Goal: Check status: Check status

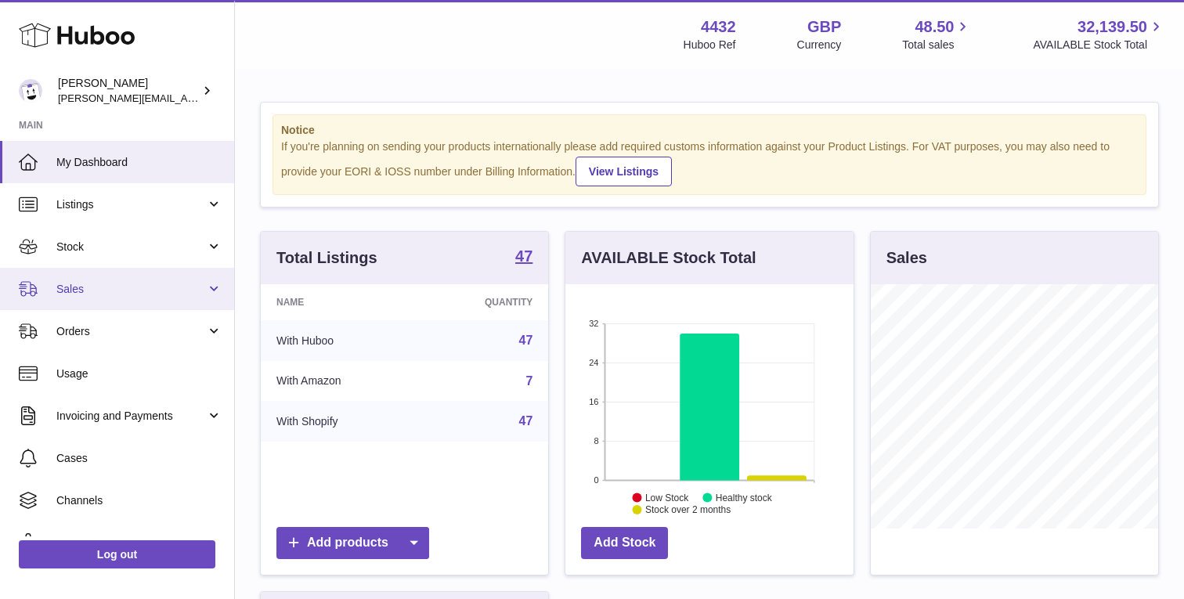
scroll to position [244, 287]
click at [181, 287] on span "Sales" at bounding box center [131, 289] width 150 height 15
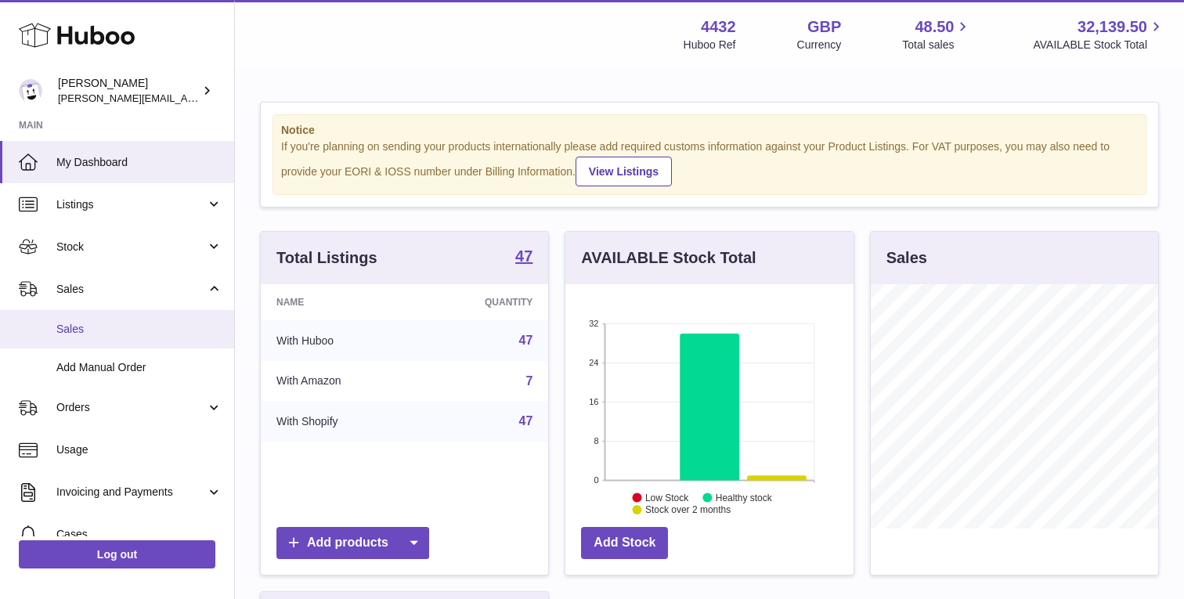
click at [164, 330] on span "Sales" at bounding box center [139, 329] width 166 height 15
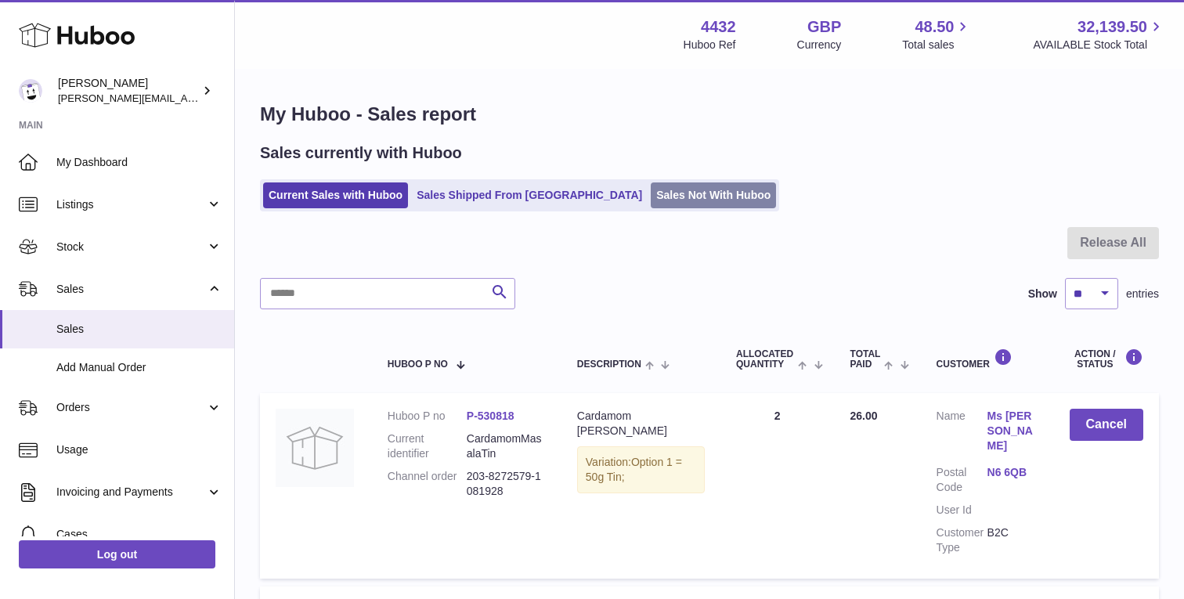
click at [651, 199] on link "Sales Not With Huboo" at bounding box center [713, 195] width 125 height 26
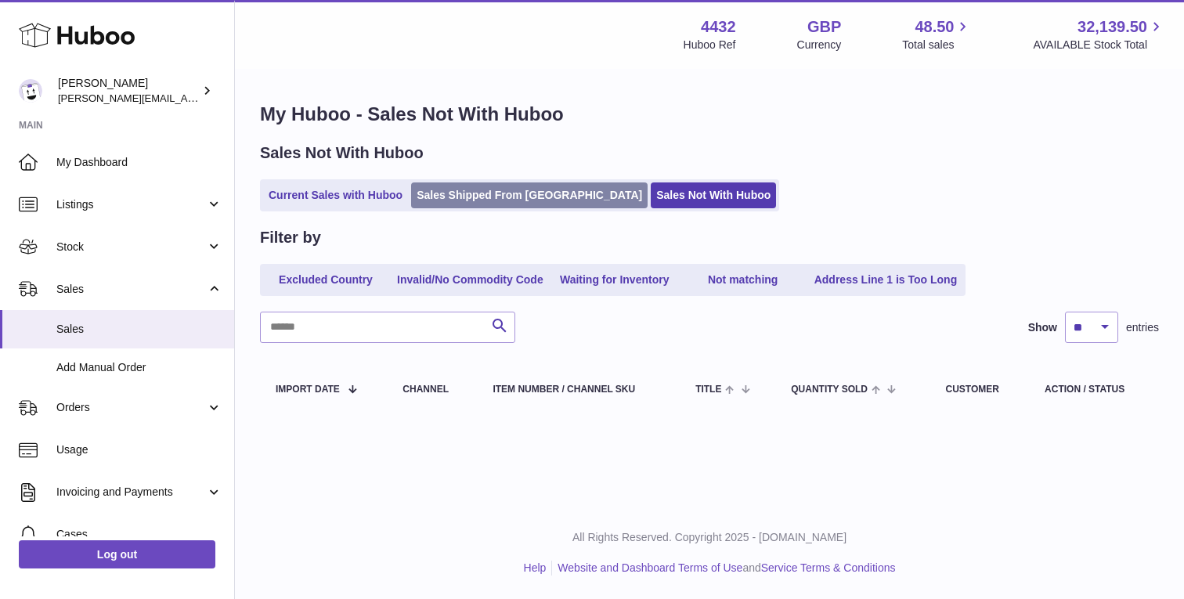
click at [467, 193] on link "Sales Shipped From [GEOGRAPHIC_DATA]" at bounding box center [529, 195] width 237 height 26
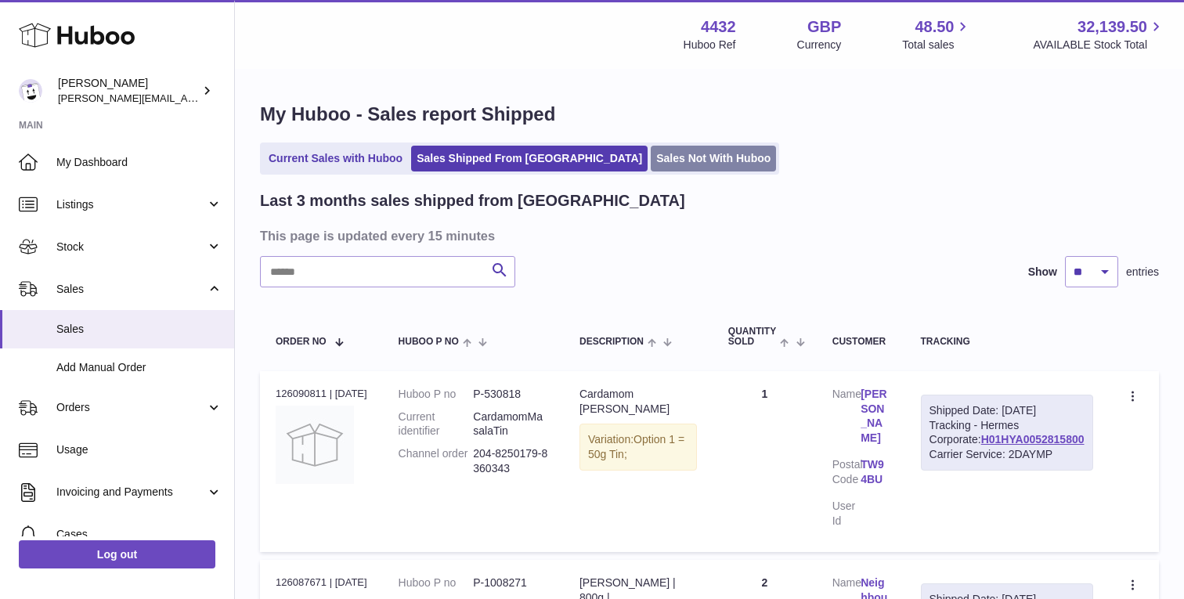
click at [651, 154] on link "Sales Not With Huboo" at bounding box center [713, 159] width 125 height 26
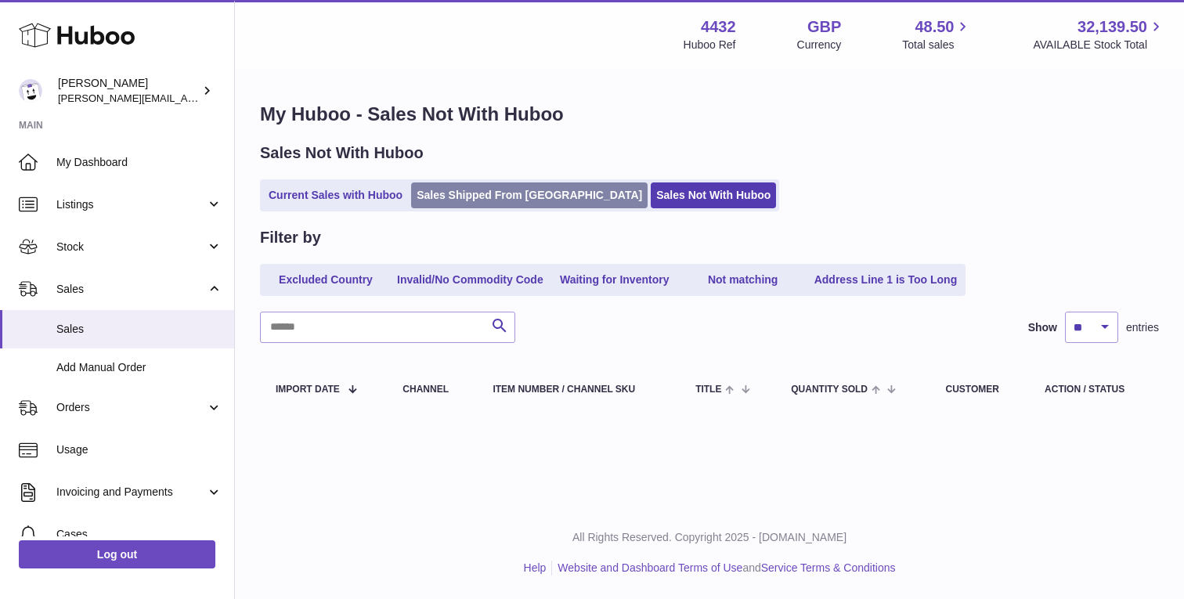
click at [486, 195] on link "Sales Shipped From [GEOGRAPHIC_DATA]" at bounding box center [529, 195] width 237 height 26
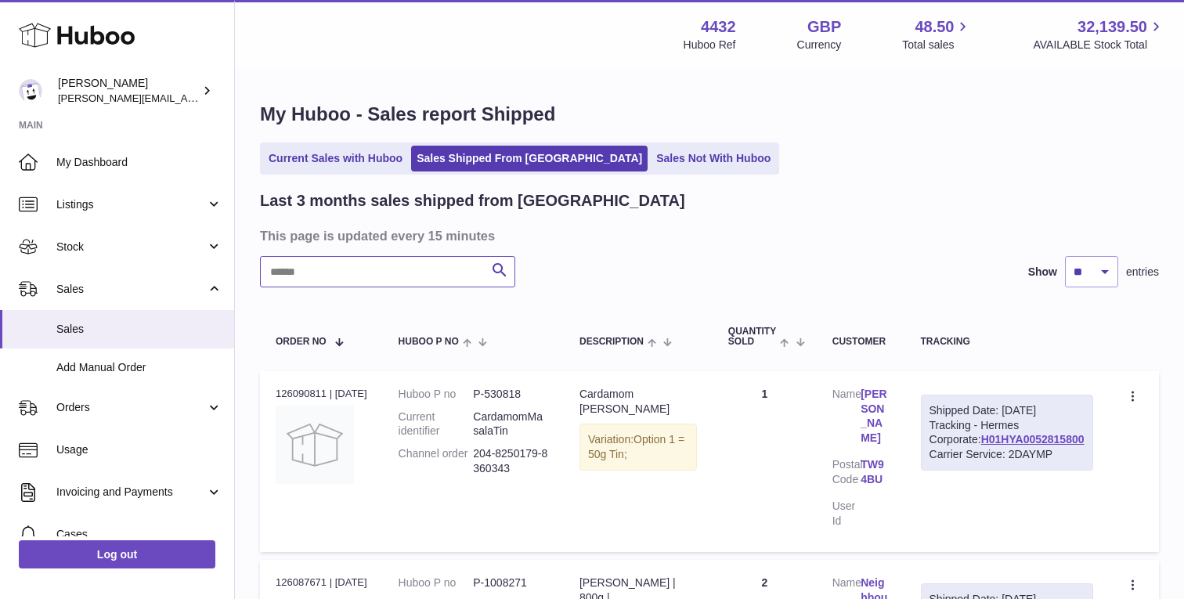
click at [338, 273] on input "text" at bounding box center [387, 271] width 255 height 31
type input "*********"
click at [1029, 446] on link "H01HYA0052543930" at bounding box center [1032, 439] width 103 height 13
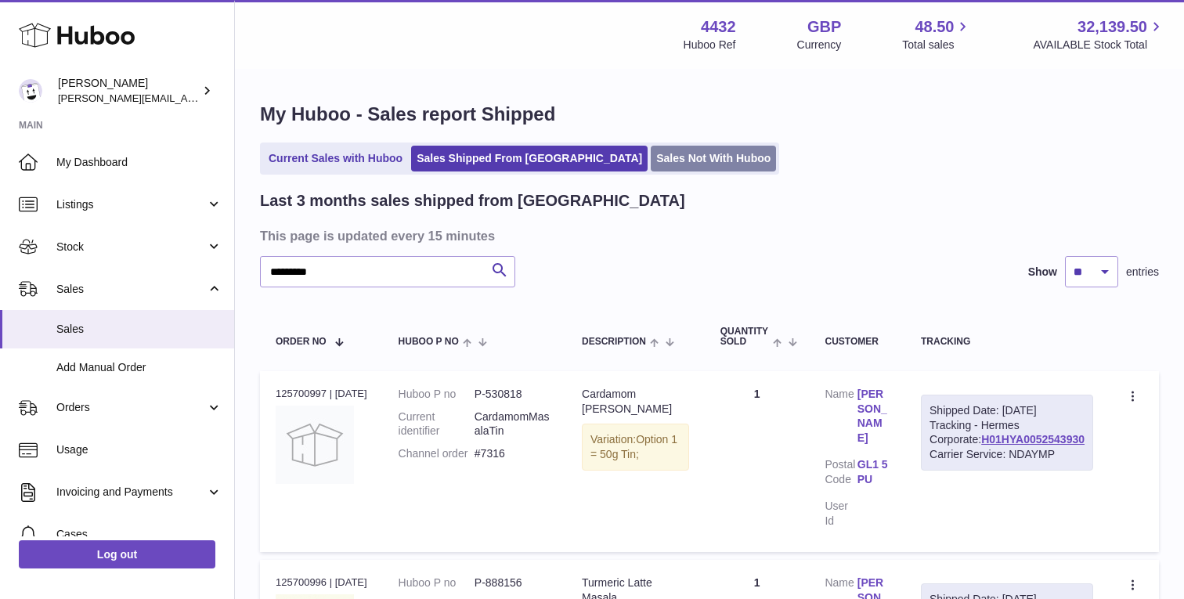
click at [651, 149] on link "Sales Not With Huboo" at bounding box center [713, 159] width 125 height 26
